Goal: Find contact information: Find contact information

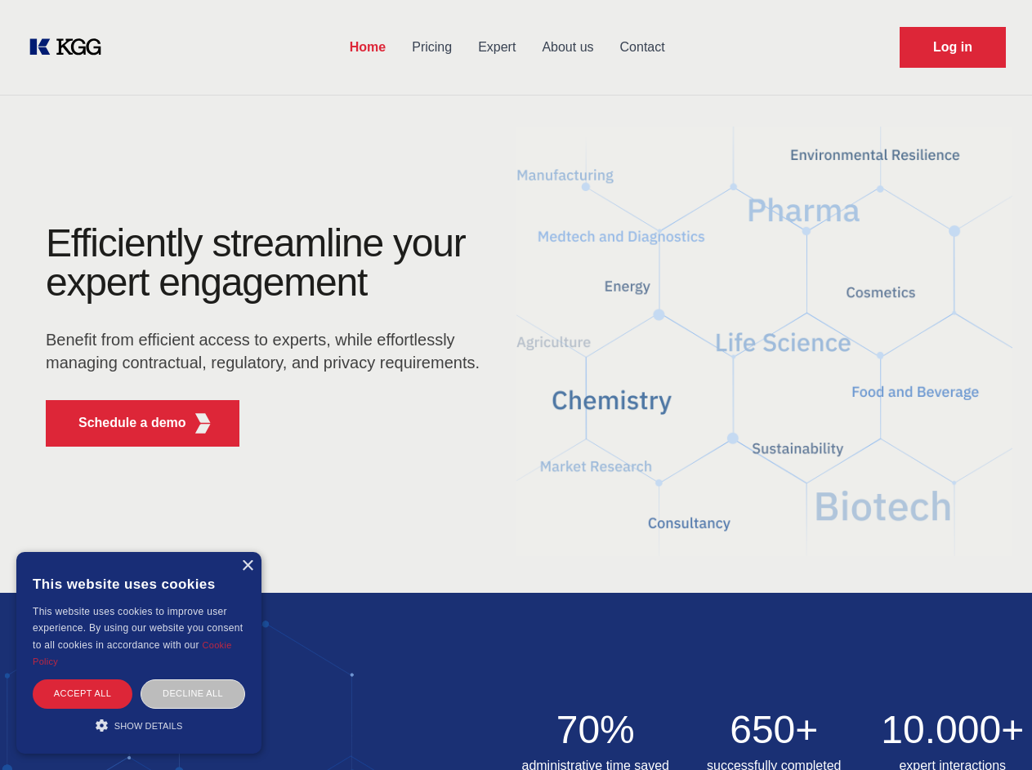
click at [515, 385] on div "Efficiently streamline your expert engagement Benefit from efficient access to …" at bounding box center [268, 342] width 497 height 236
click at [123, 423] on p "Schedule a demo" at bounding box center [132, 423] width 108 height 20
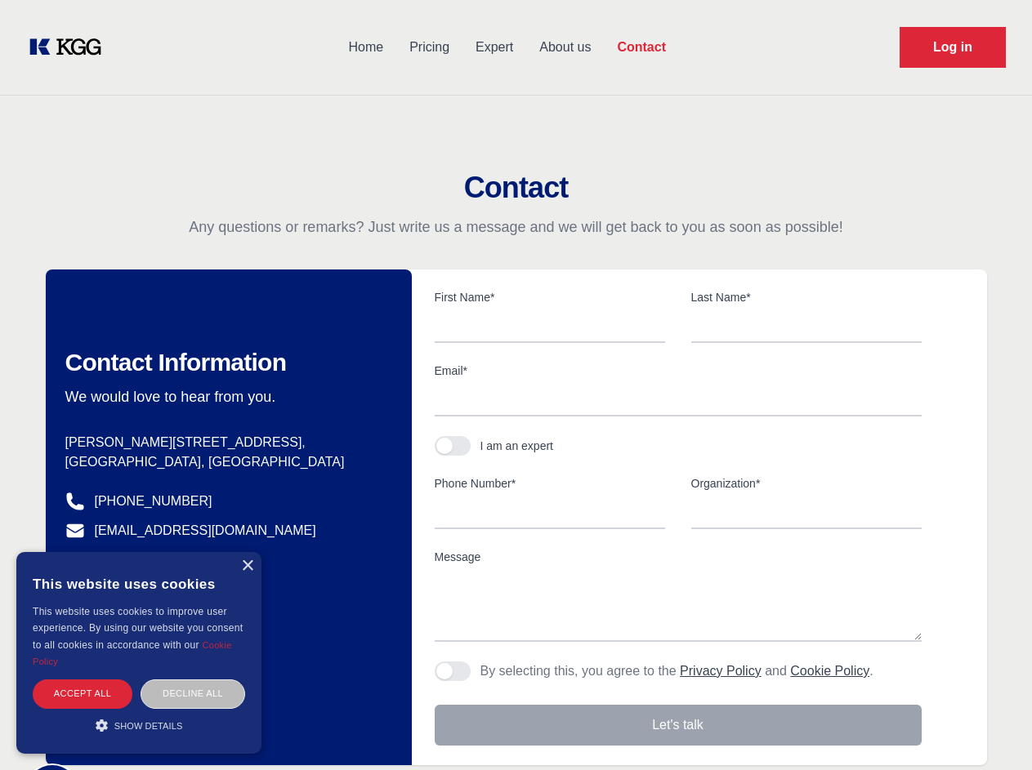
click at [247, 566] on div "× This website uses cookies This website uses cookies to improve user experienc…" at bounding box center [138, 653] width 245 height 202
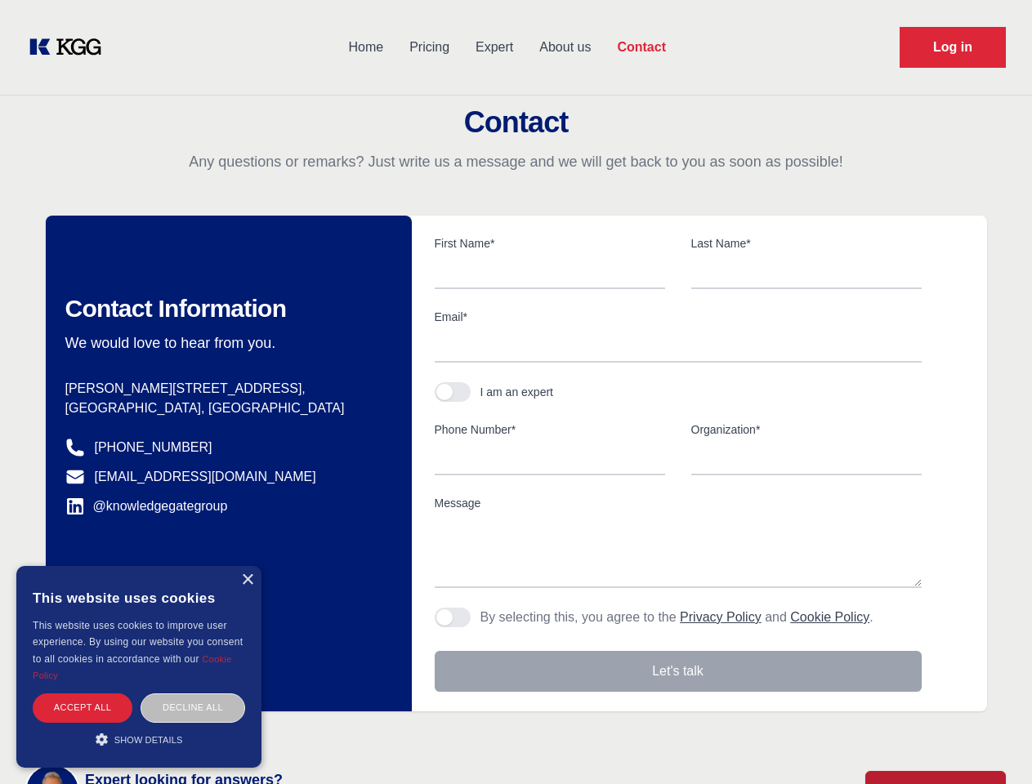
click at [82, 693] on div "Accept all" at bounding box center [83, 707] width 100 height 29
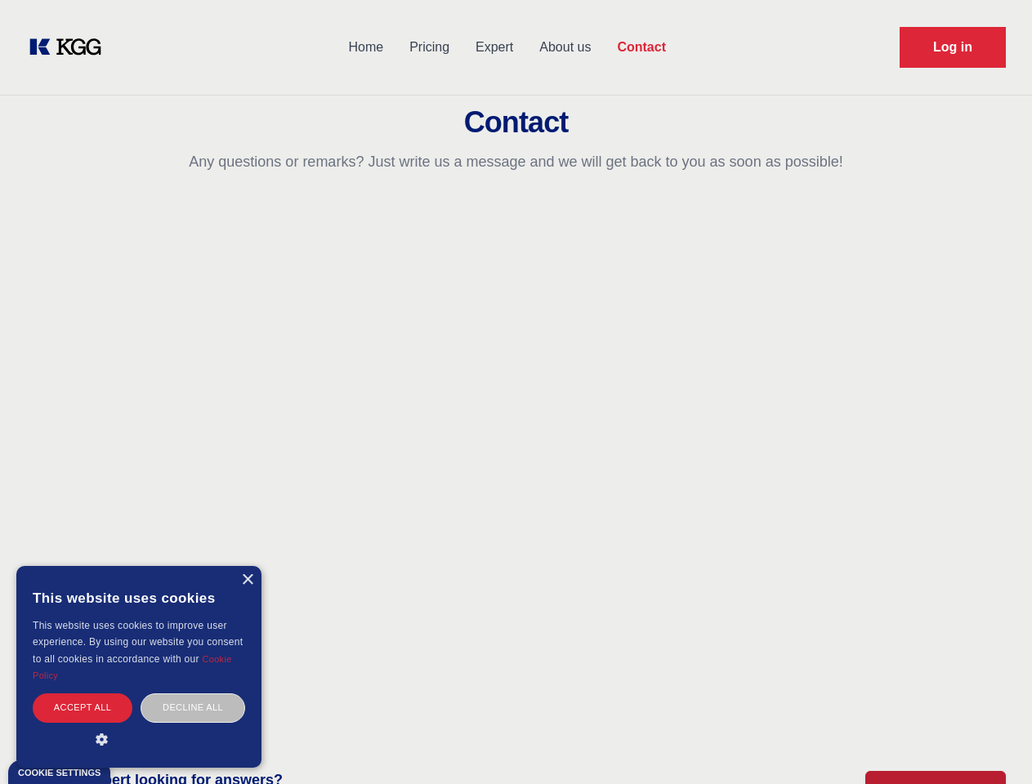
click at [193, 693] on div "Contact Information We would love to hear from you. Postal address [PERSON_NAME…" at bounding box center [229, 464] width 366 height 496
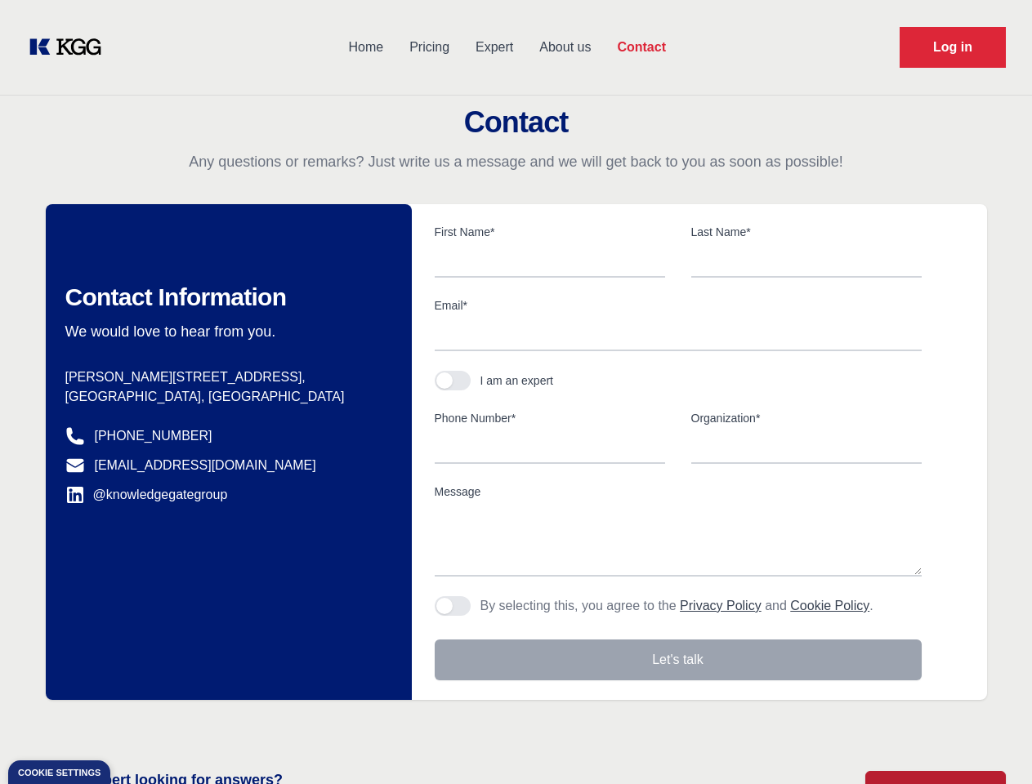
click at [139, 725] on main "Contact Any questions or remarks? Just write us a message and we will get back …" at bounding box center [516, 425] width 1032 height 850
